Goal: Answer question/provide support

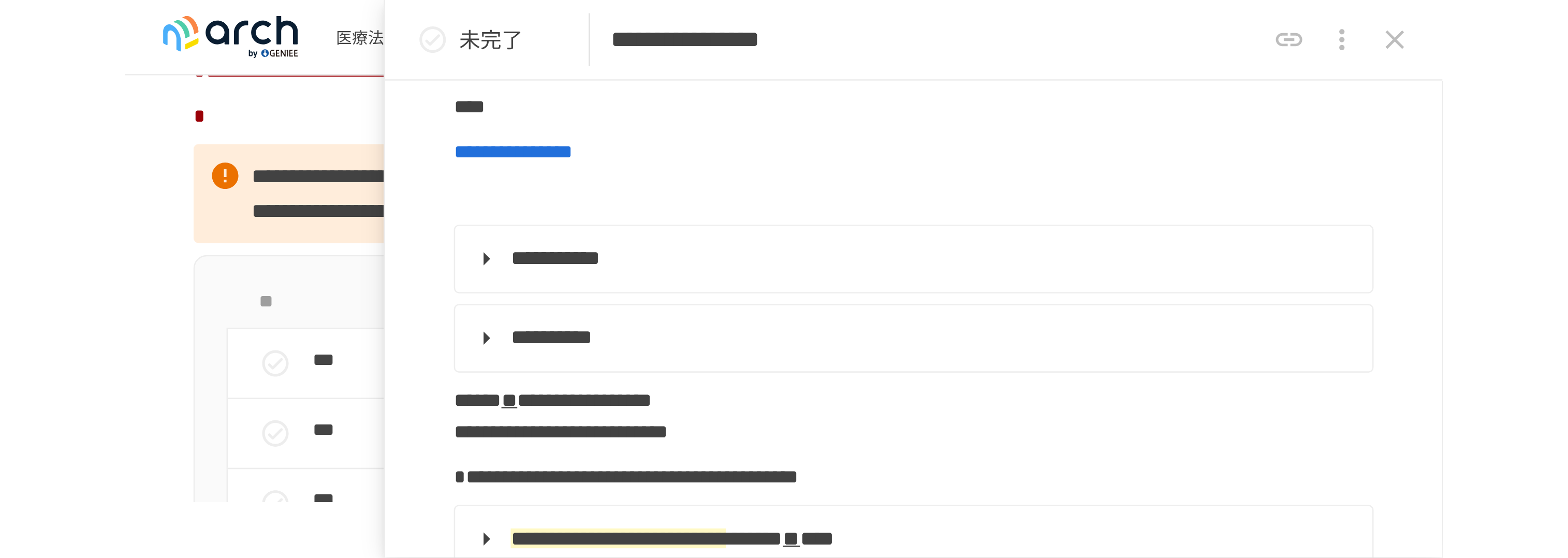
scroll to position [866, 0]
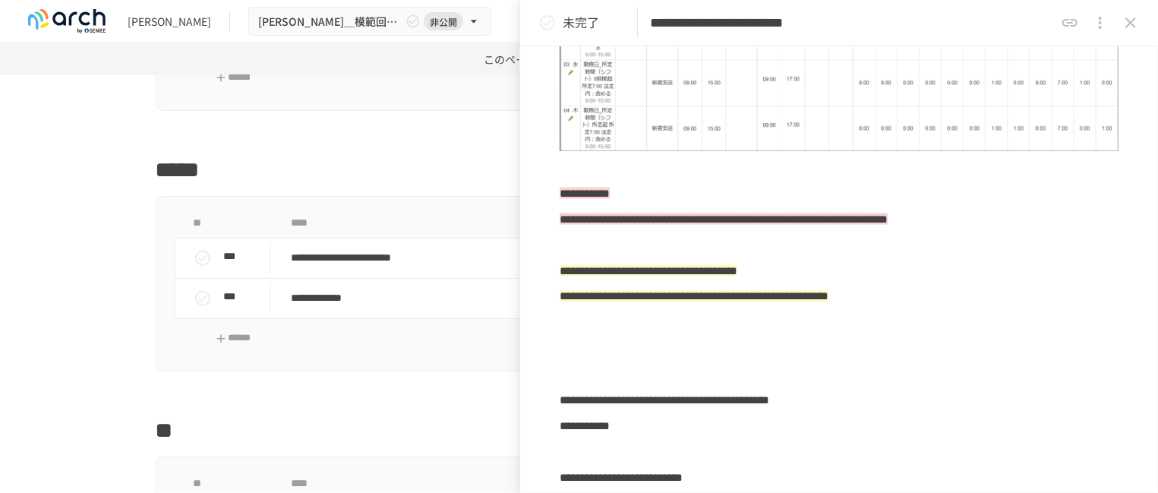
scroll to position [6060, 0]
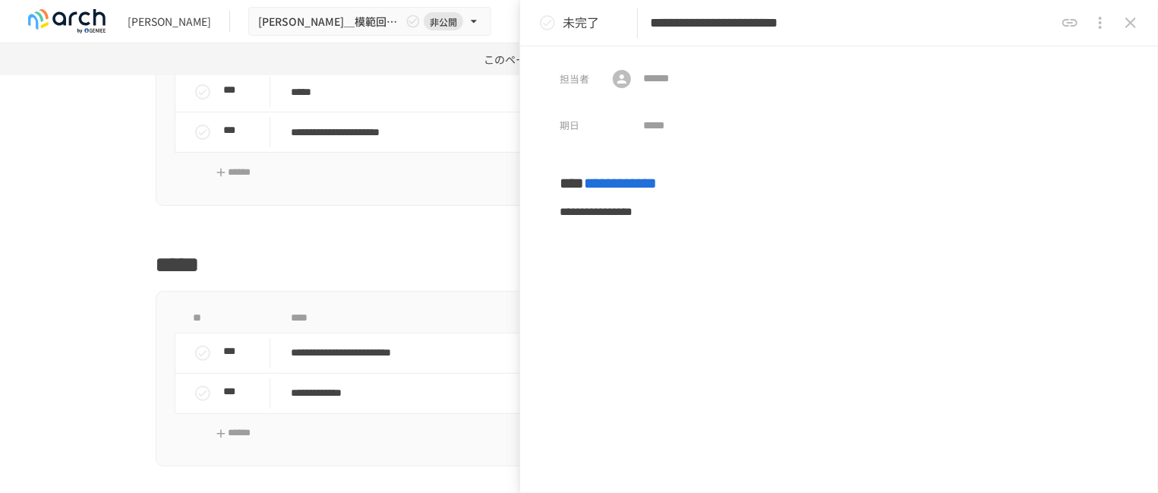
click at [1134, 21] on icon "close drawer" at bounding box center [1130, 23] width 18 height 18
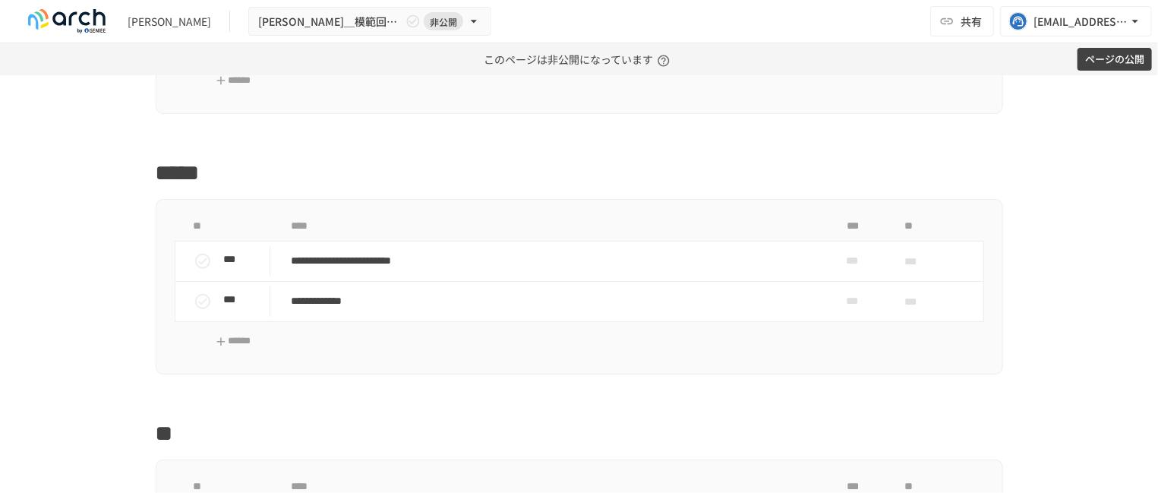
scroll to position [6345, 0]
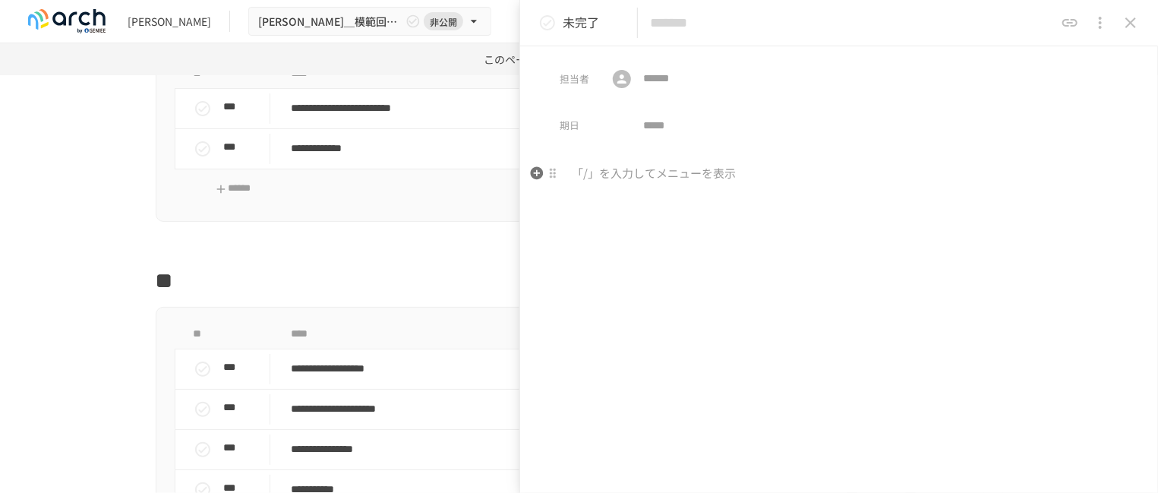
click at [591, 184] on p at bounding box center [839, 174] width 559 height 20
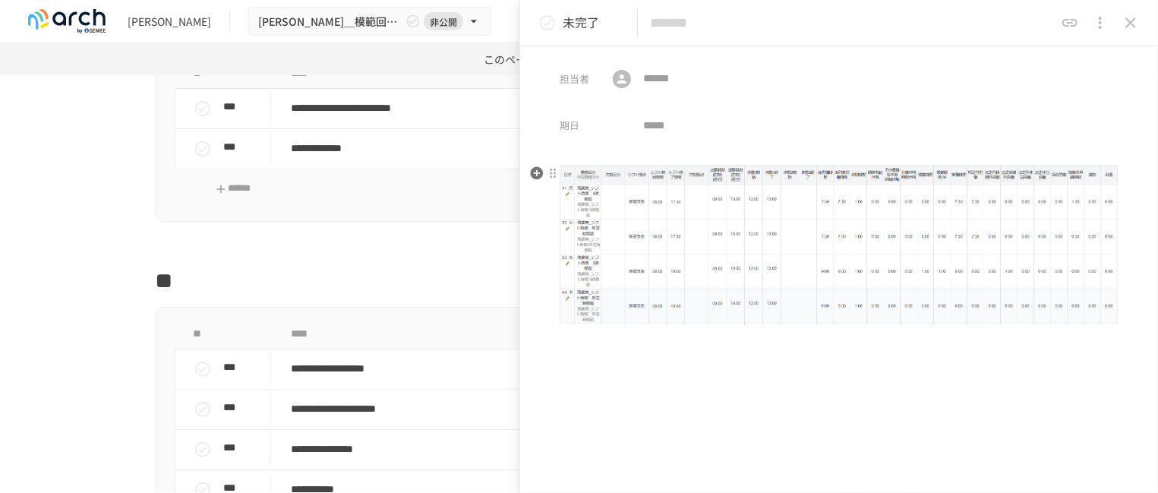
click at [679, 34] on input "text" at bounding box center [852, 23] width 405 height 27
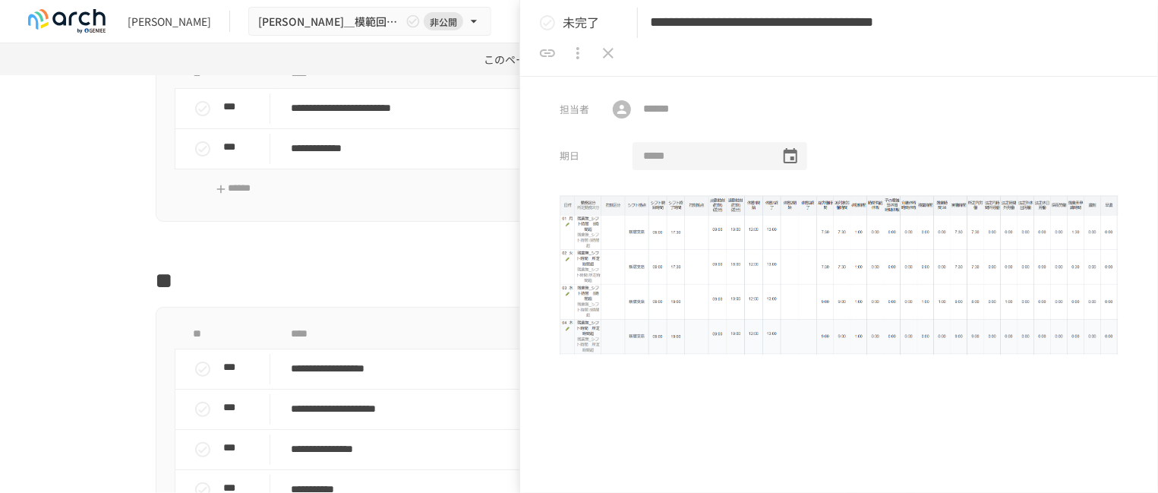
scroll to position [0, 137]
type input "**********"
click at [700, 219] on img at bounding box center [839, 274] width 559 height 159
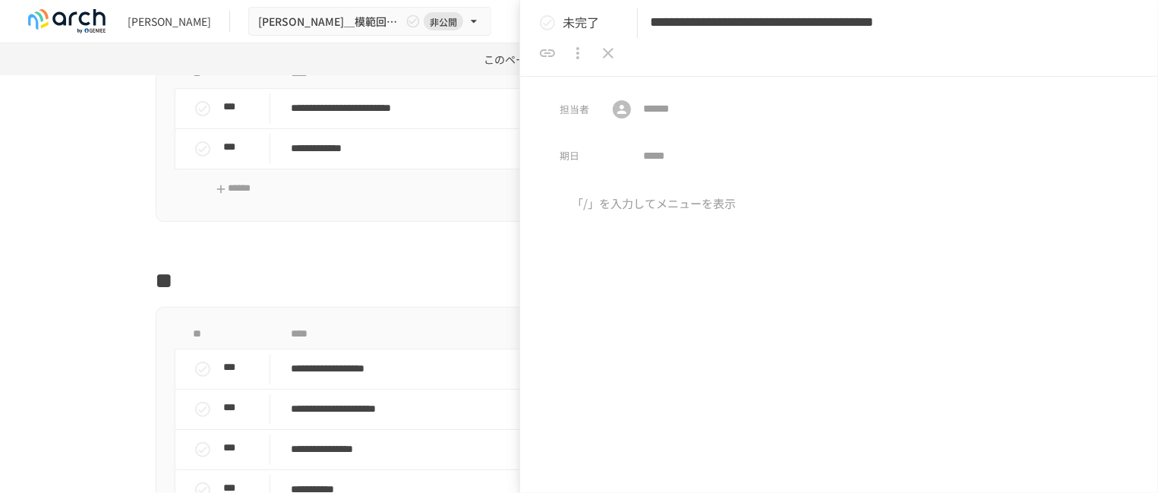
click at [610, 219] on div at bounding box center [839, 321] width 638 height 254
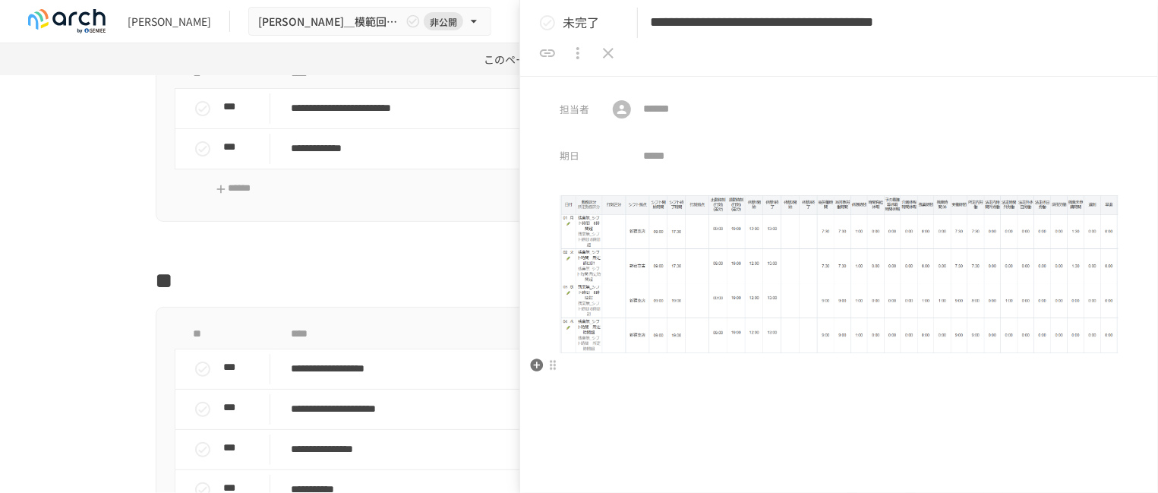
click at [583, 360] on p at bounding box center [839, 370] width 559 height 20
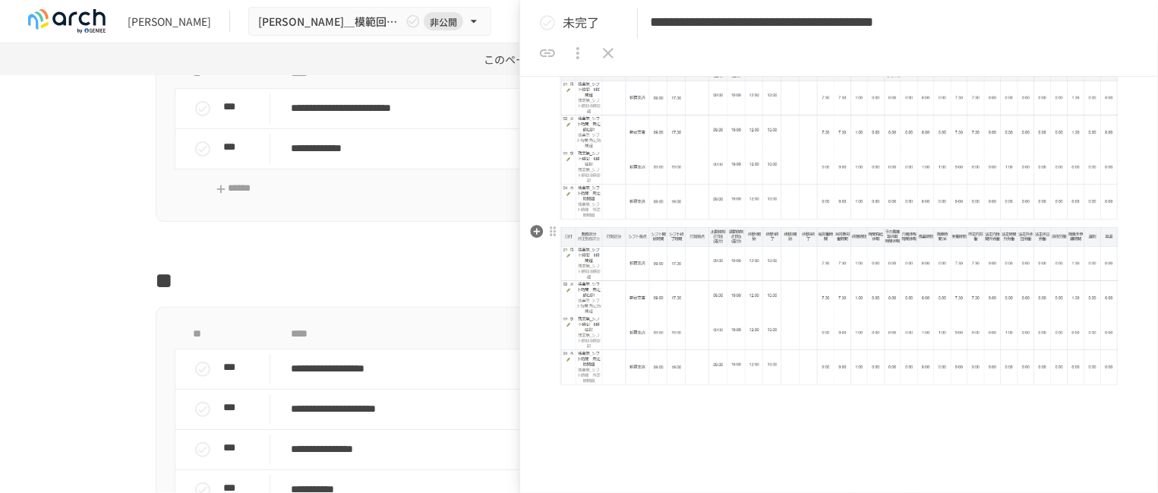
scroll to position [190, 0]
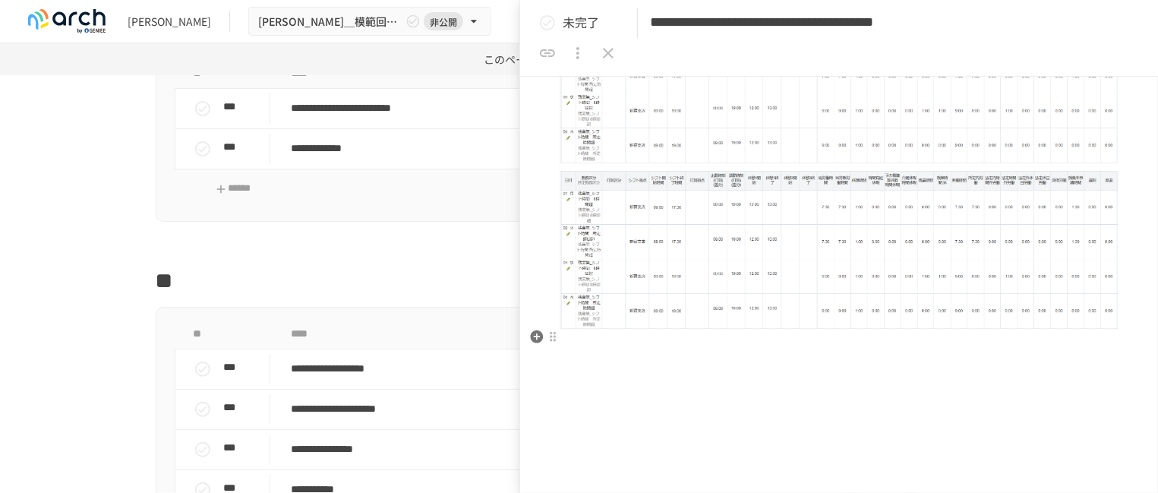
click at [572, 336] on p at bounding box center [839, 346] width 559 height 20
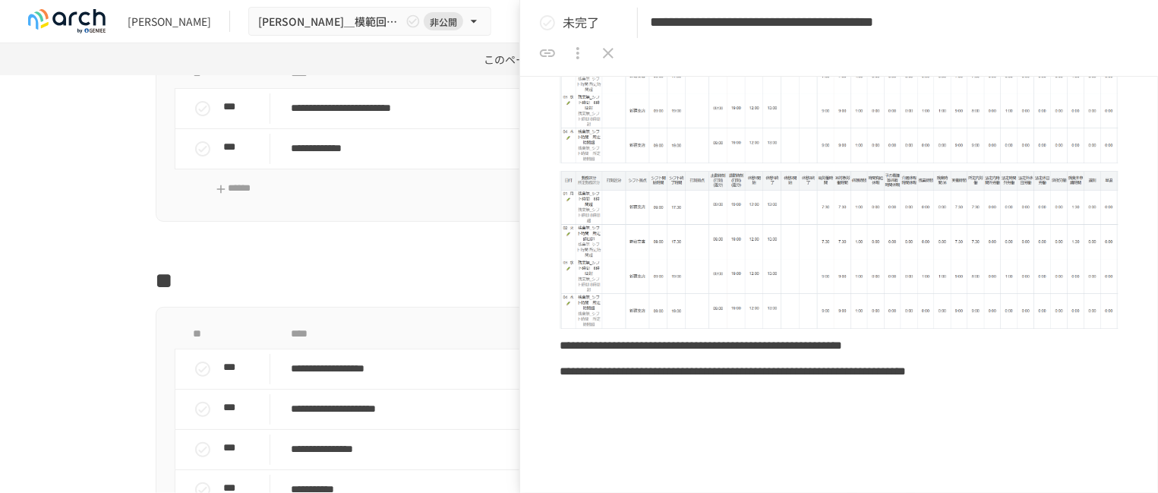
click at [584, 102] on img at bounding box center [839, 84] width 559 height 158
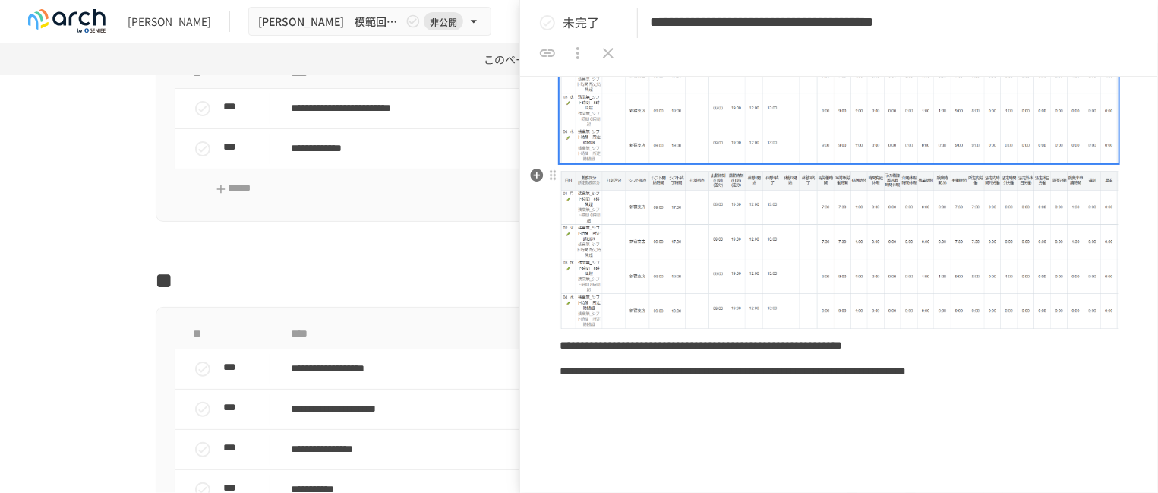
click at [598, 214] on img at bounding box center [839, 250] width 559 height 158
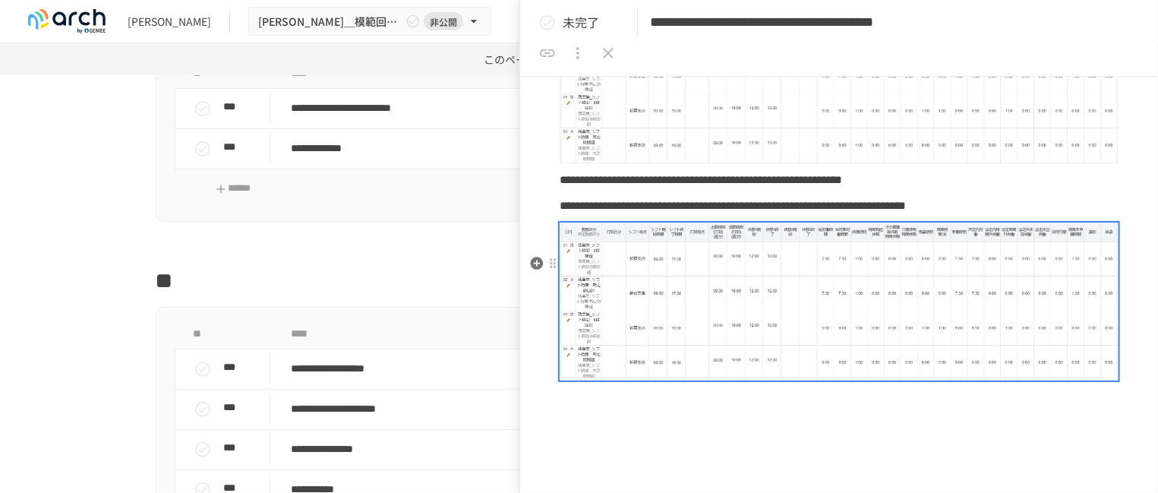
scroll to position [0, 0]
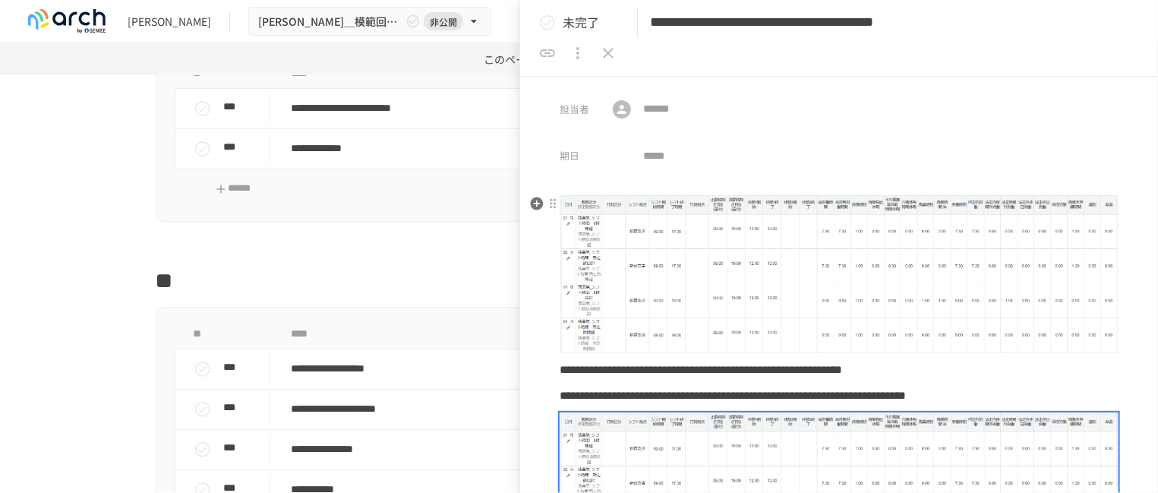
click at [599, 281] on img at bounding box center [839, 274] width 559 height 158
